Goal: Transaction & Acquisition: Obtain resource

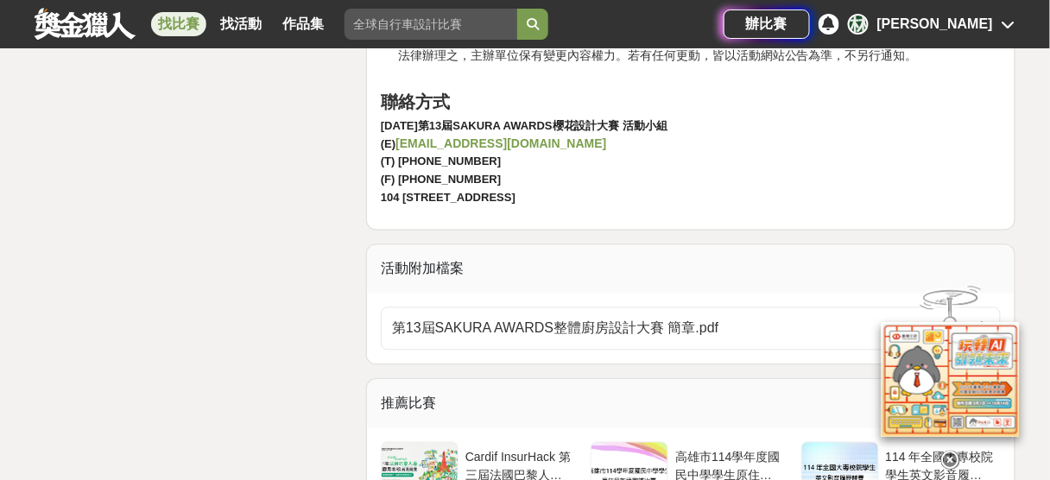
scroll to position [3876, 0]
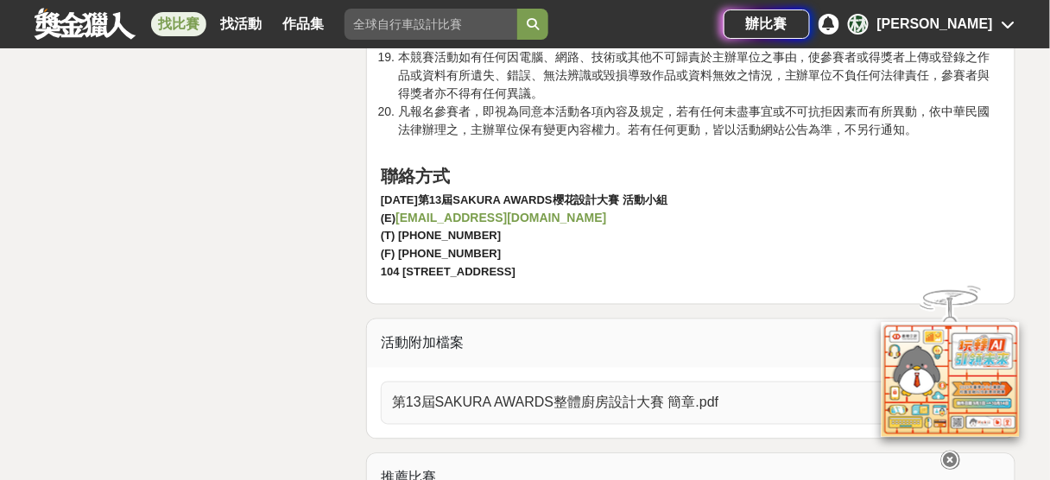
click at [662, 393] on span "第13屆SAKURA AWARDS整體廚房設計大賽 簡章.pdf" at bounding box center [680, 403] width 577 height 21
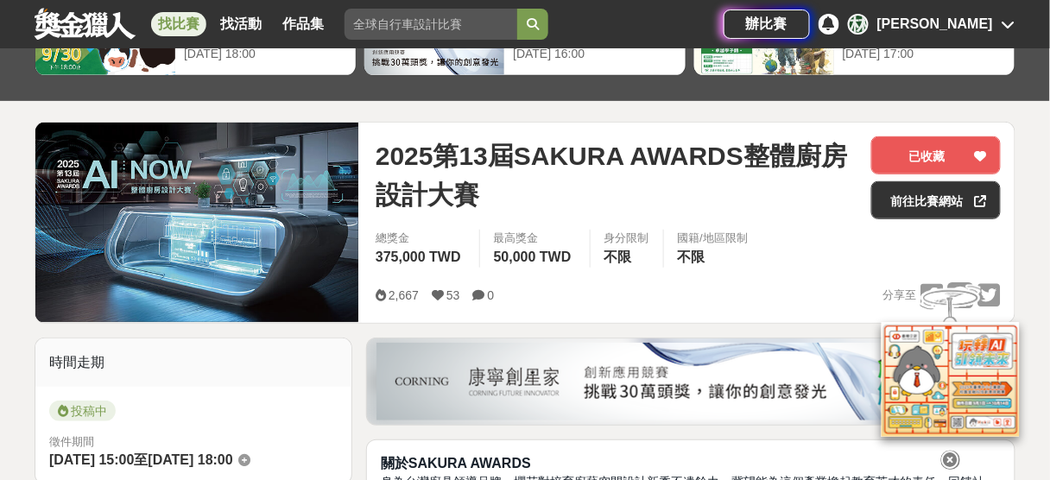
scroll to position [147, 0]
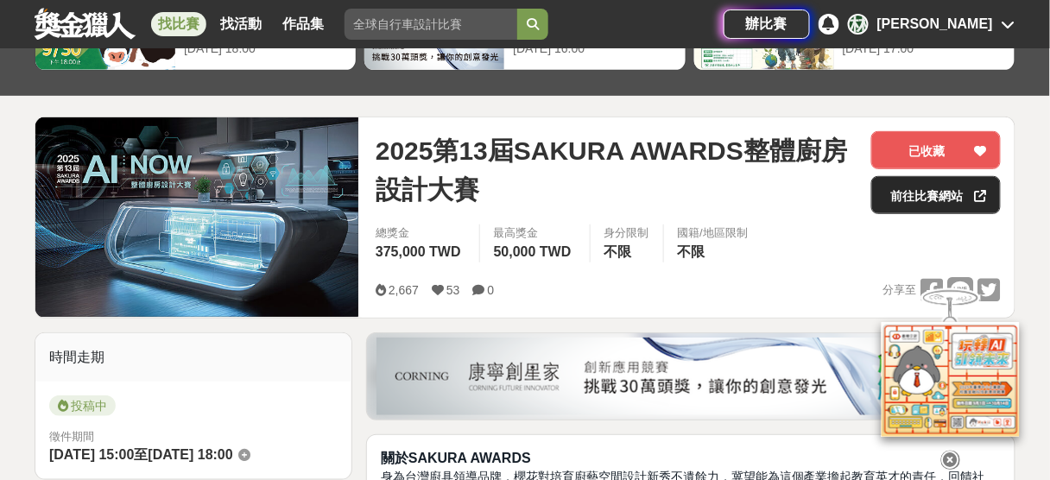
click at [936, 188] on link "前往比賽網站" at bounding box center [936, 195] width 130 height 38
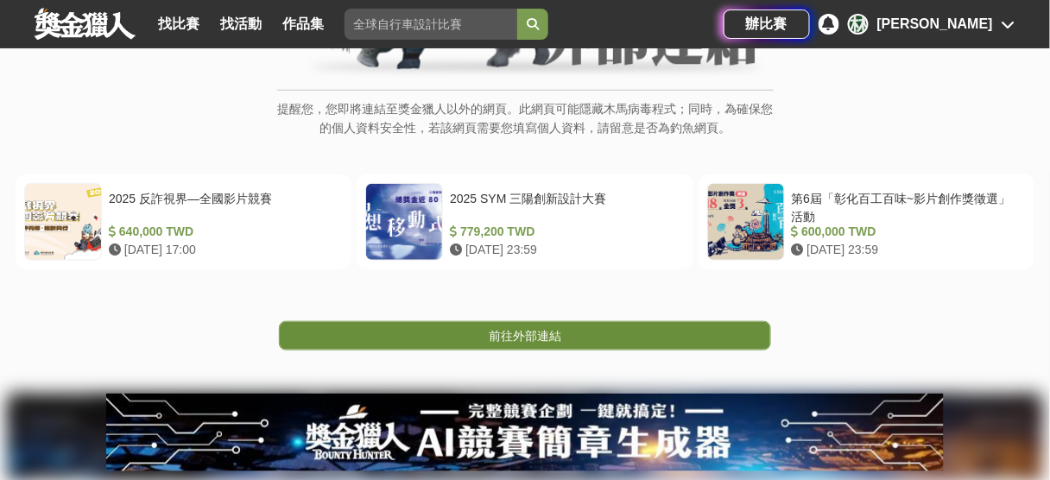
scroll to position [276, 0]
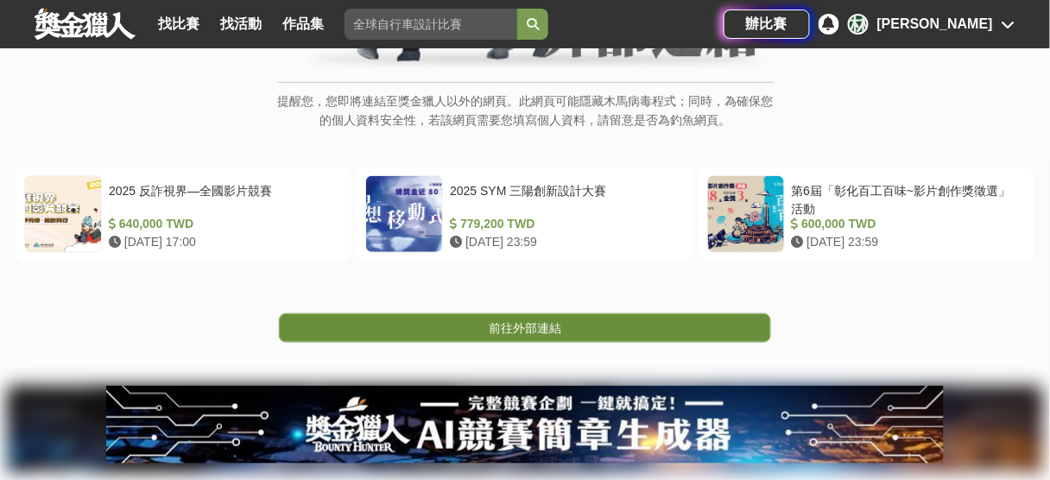
click at [580, 329] on link "前往外部連結" at bounding box center [525, 327] width 492 height 29
